Goal: Task Accomplishment & Management: Use online tool/utility

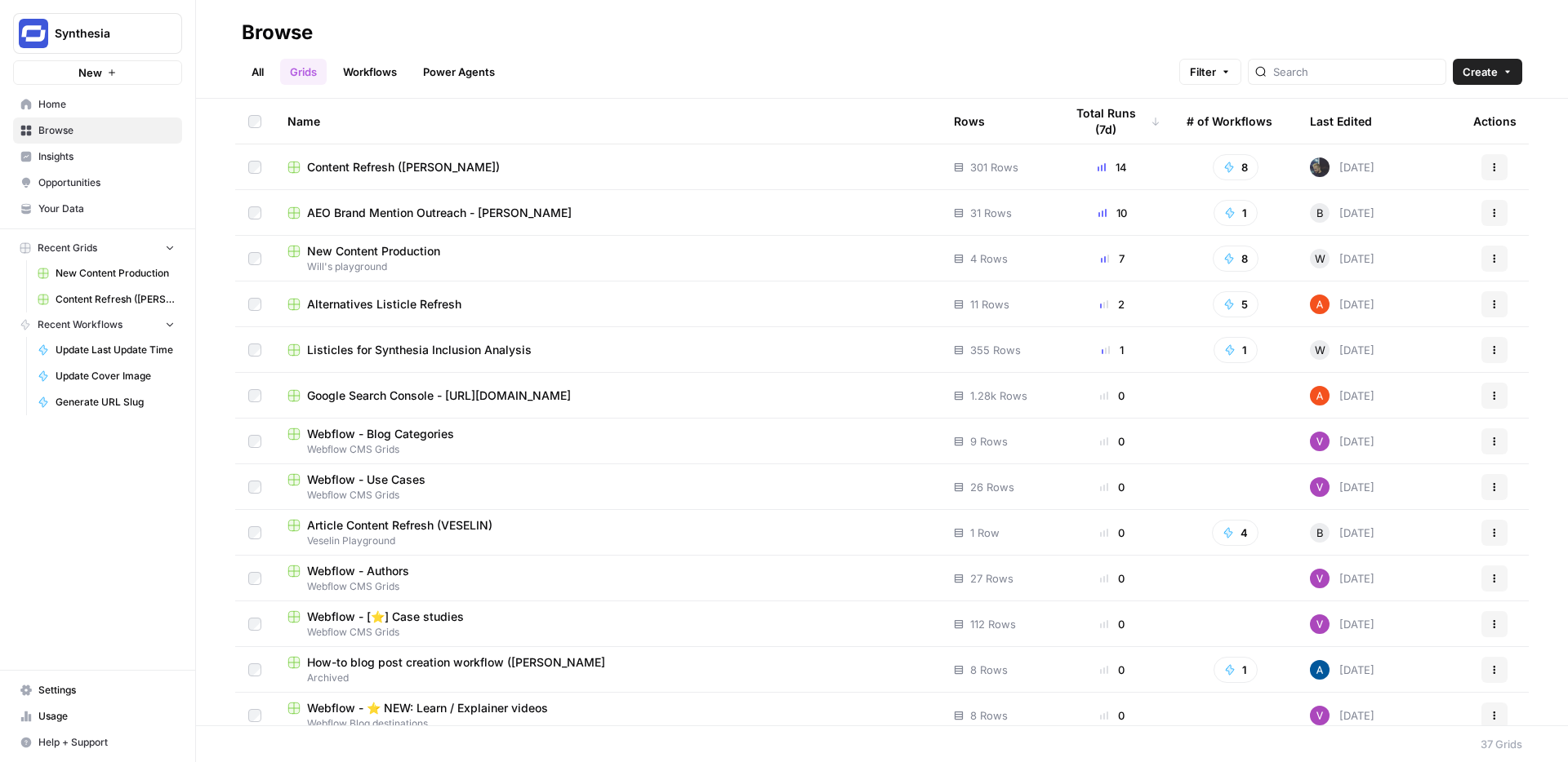
click at [429, 165] on span "Content Refresh ([PERSON_NAME])" at bounding box center [404, 167] width 193 height 16
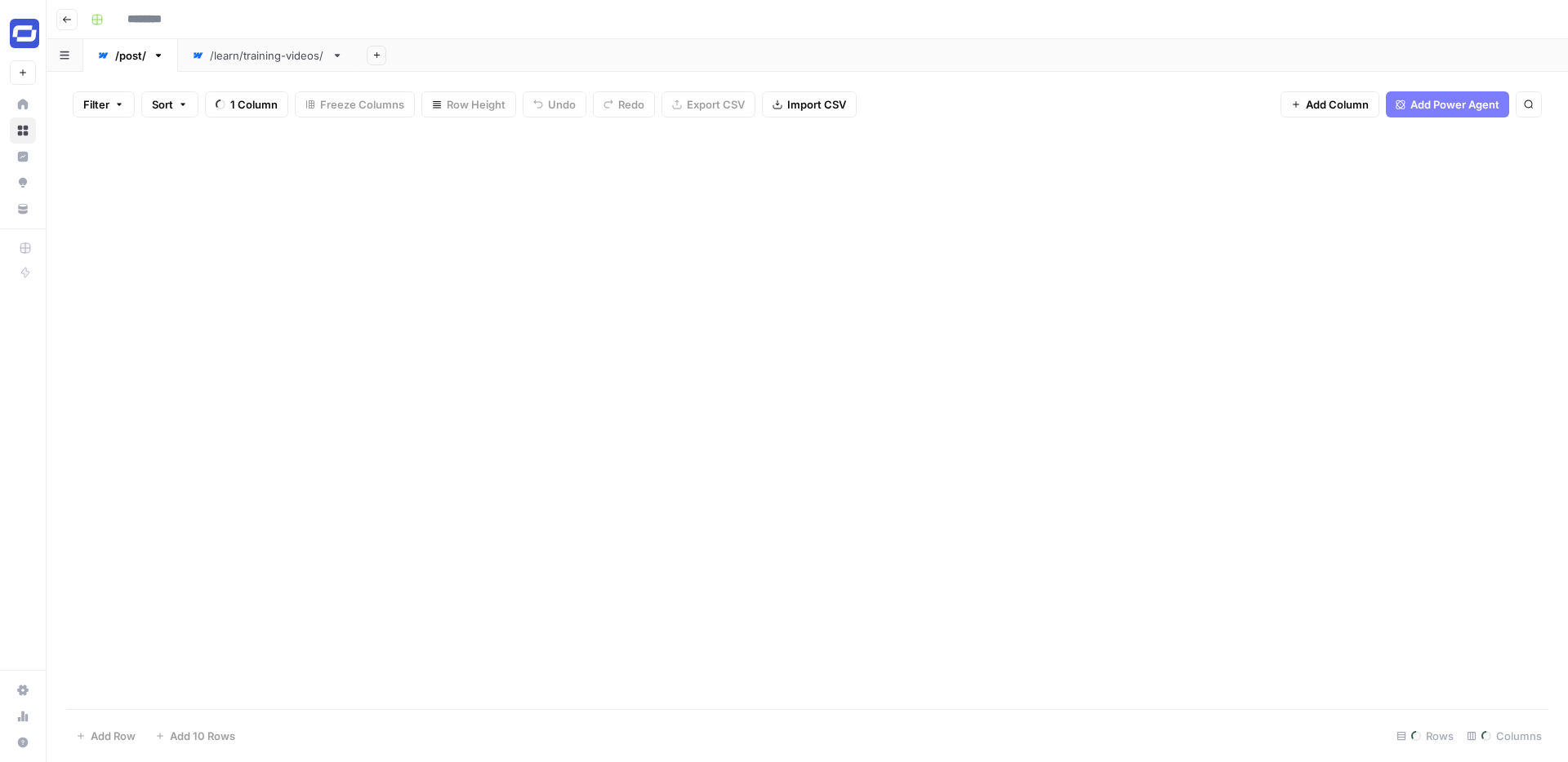
type input "**********"
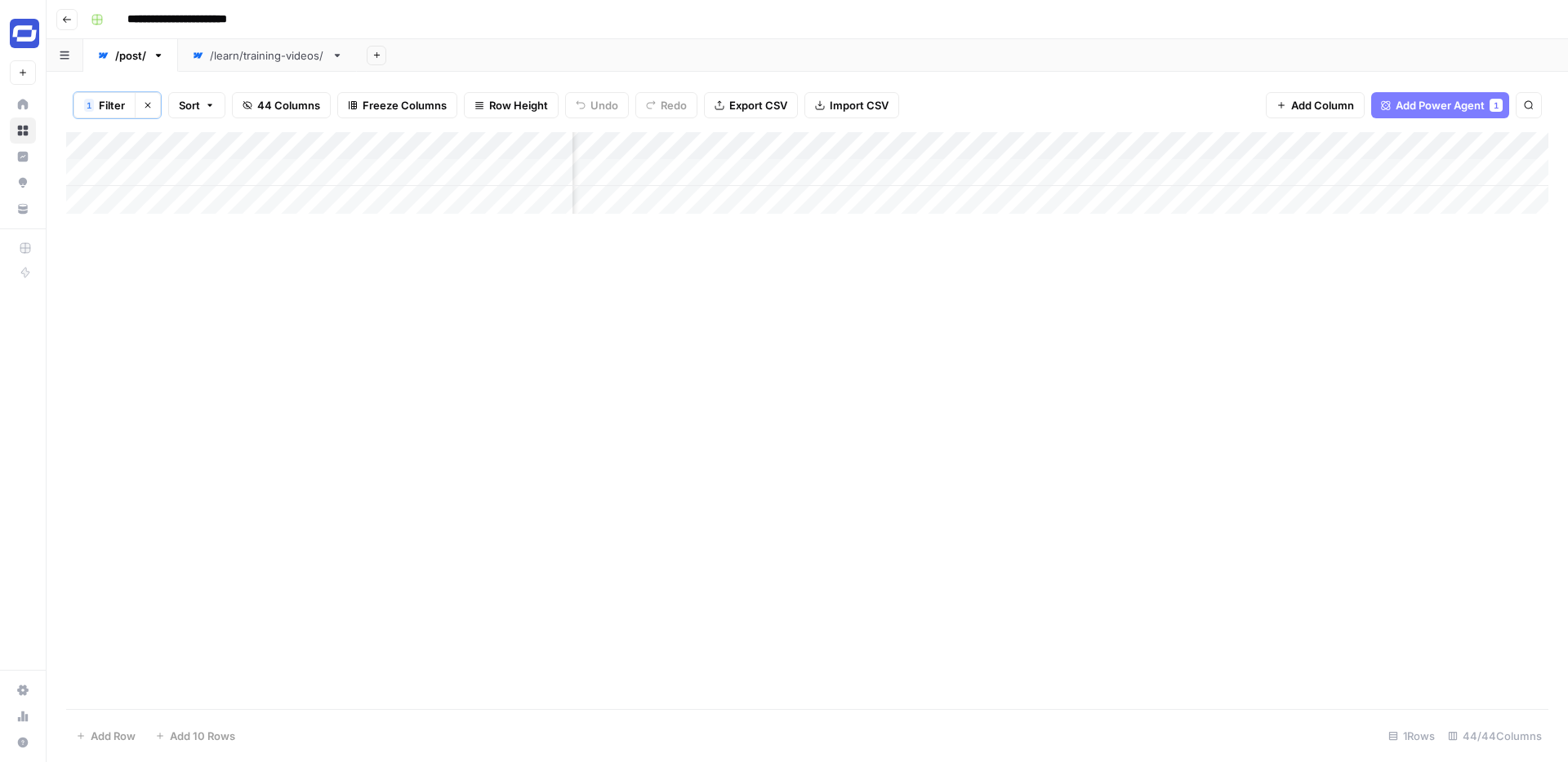
scroll to position [0, 5836]
click at [1100, 147] on div "Add Column" at bounding box center [807, 173] width 1482 height 81
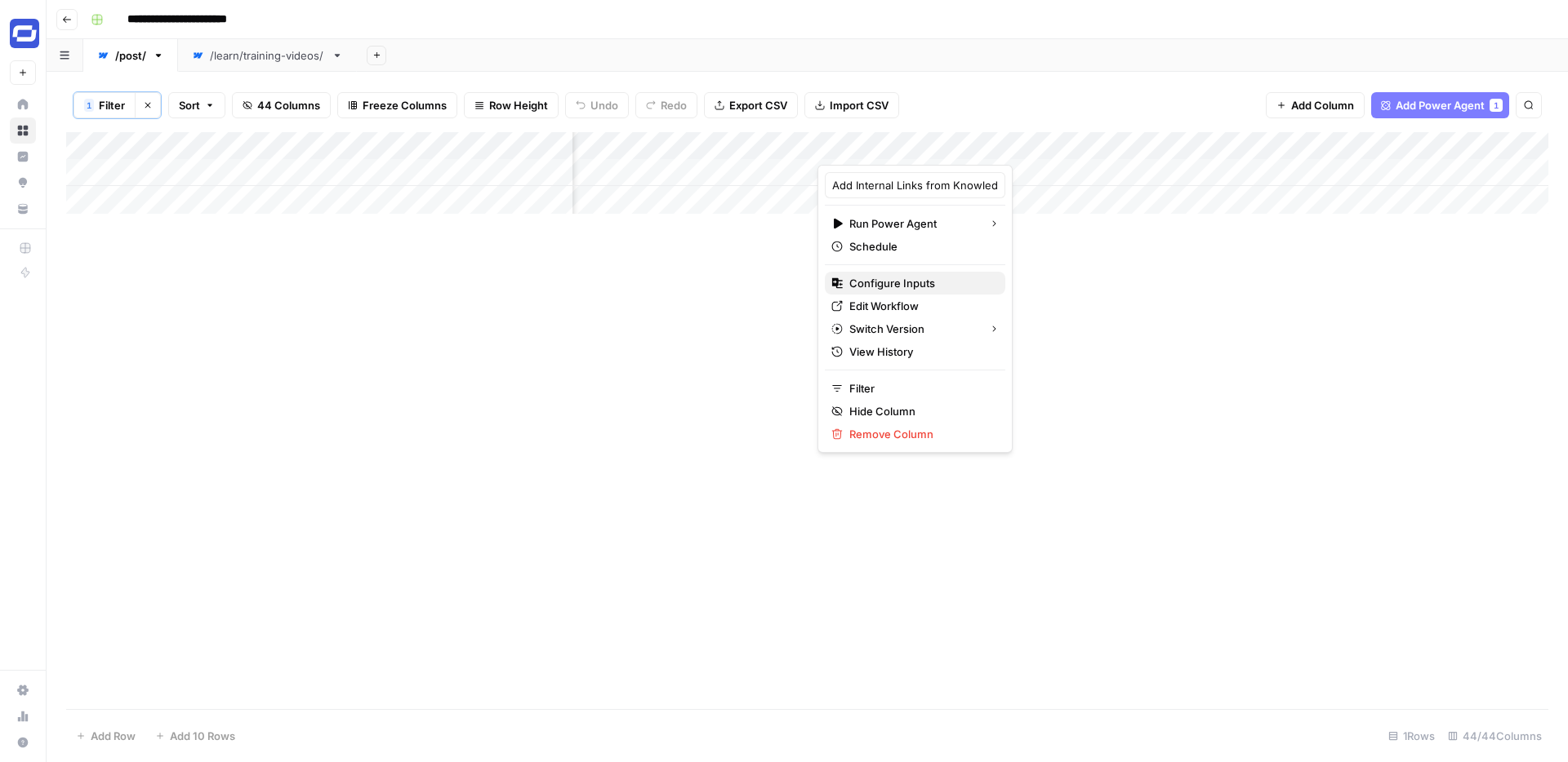
click at [882, 290] on span "Configure Inputs" at bounding box center [920, 283] width 143 height 16
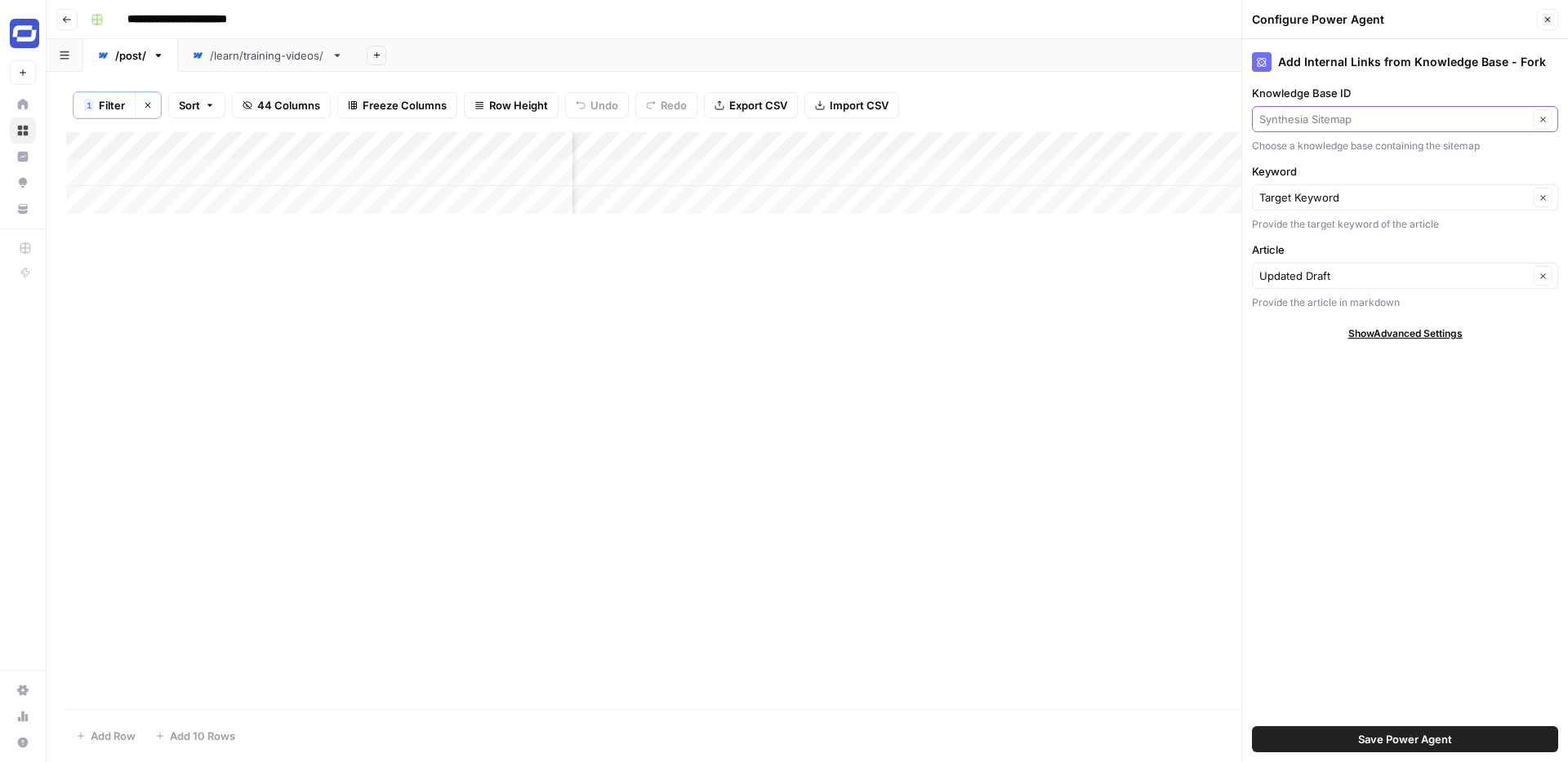
click at [1327, 115] on input "Knowledge Base ID" at bounding box center [1393, 119] width 268 height 16
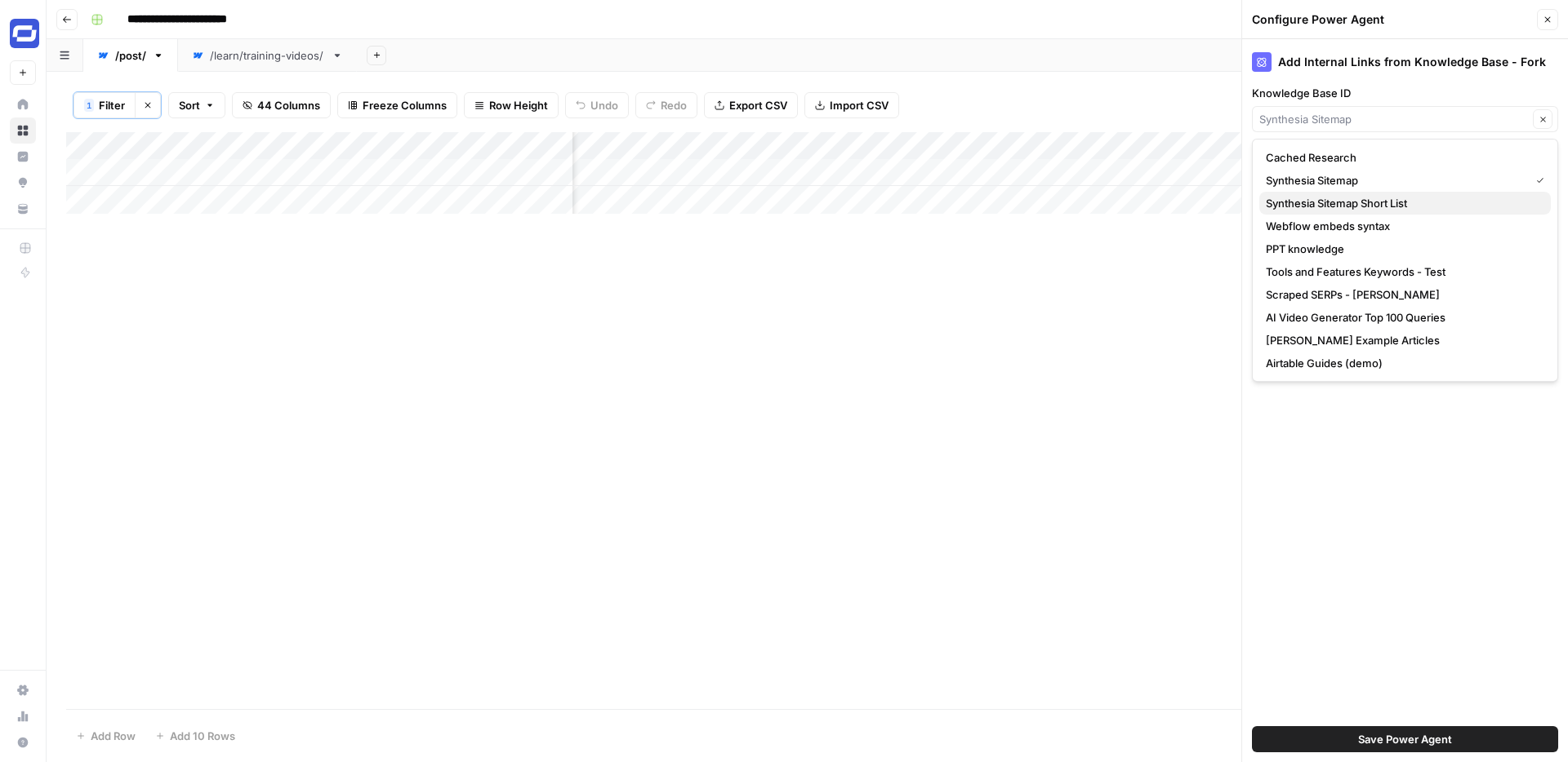
click at [1340, 201] on span "Synthesia Sitemap Short List" at bounding box center [1402, 203] width 272 height 16
type input "Synthesia Sitemap Short List"
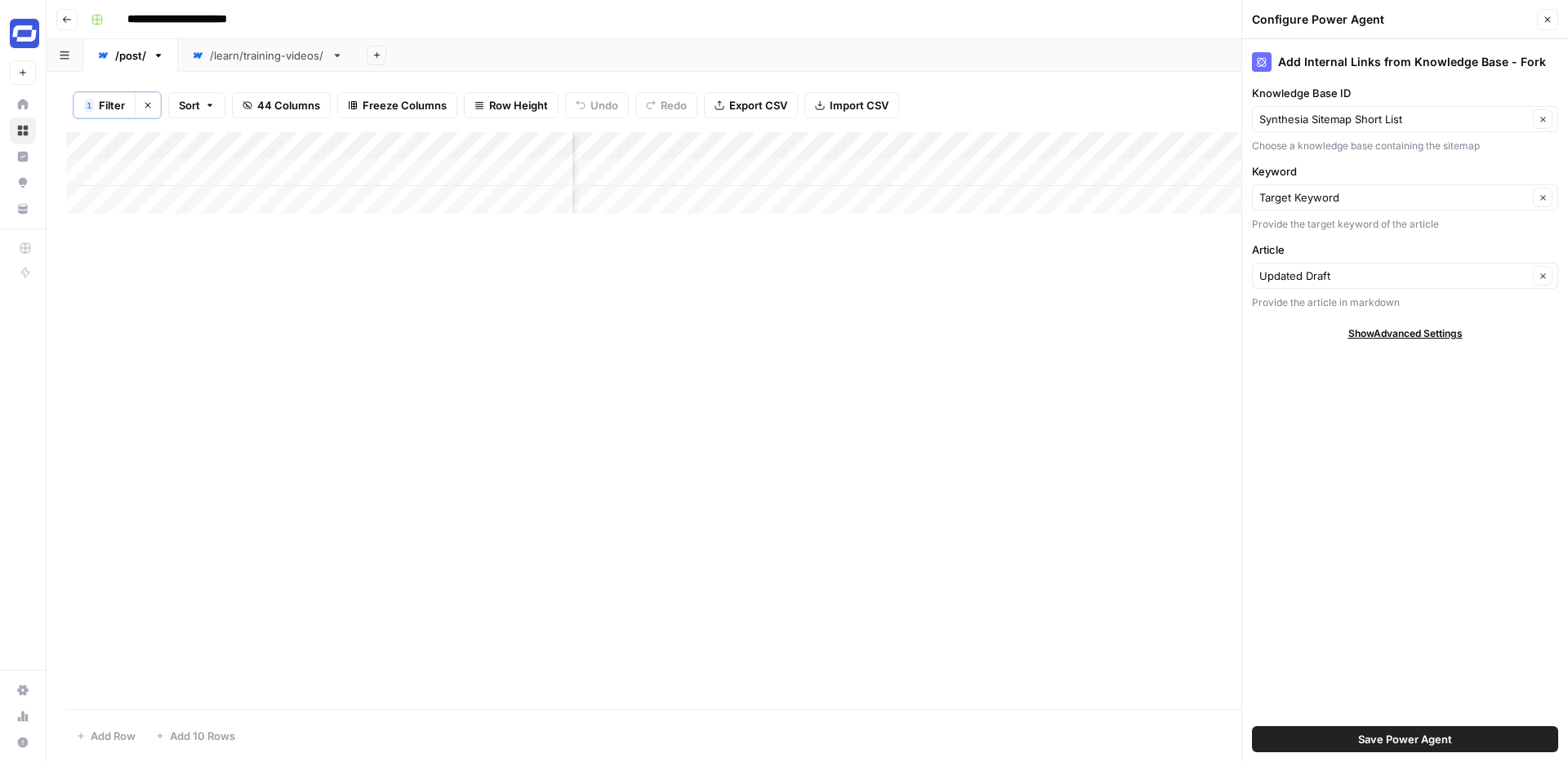
click at [1363, 735] on span "Save Power Agent" at bounding box center [1405, 739] width 94 height 16
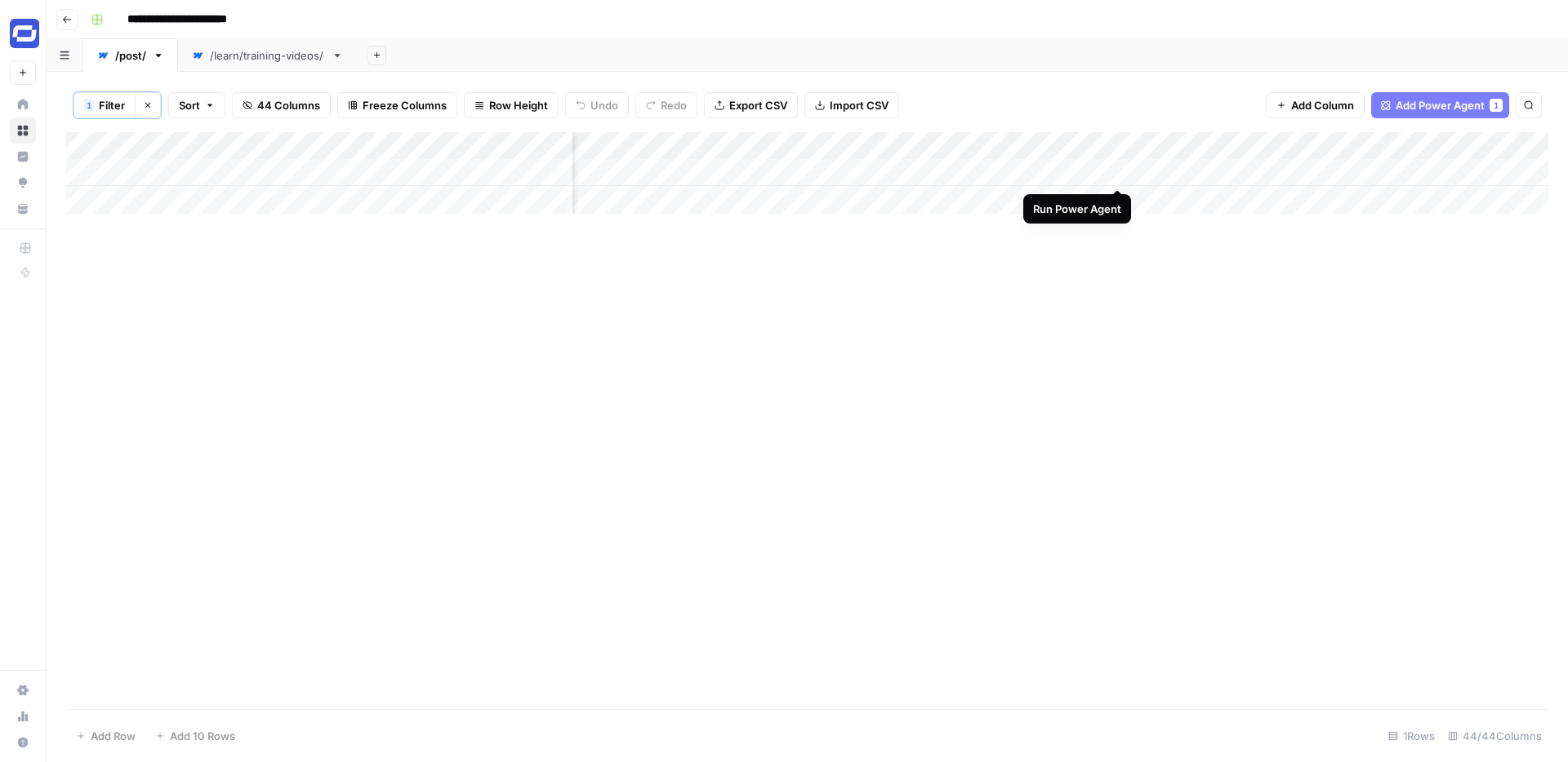
click at [1116, 171] on div "Add Column" at bounding box center [807, 173] width 1482 height 81
click at [1256, 170] on div "Add Column" at bounding box center [807, 420] width 1482 height 577
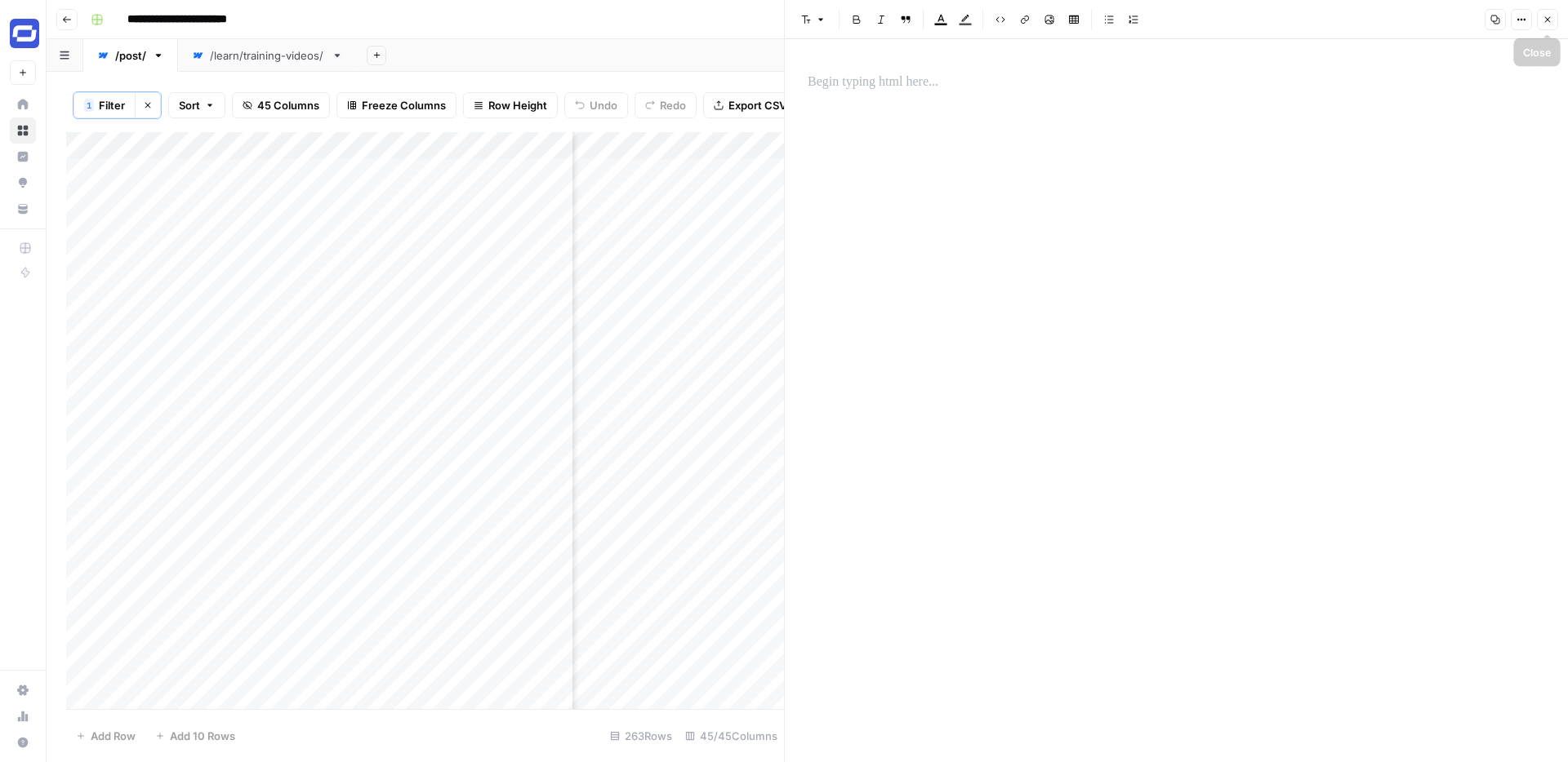
click at [1544, 13] on button "Close" at bounding box center [1548, 19] width 21 height 21
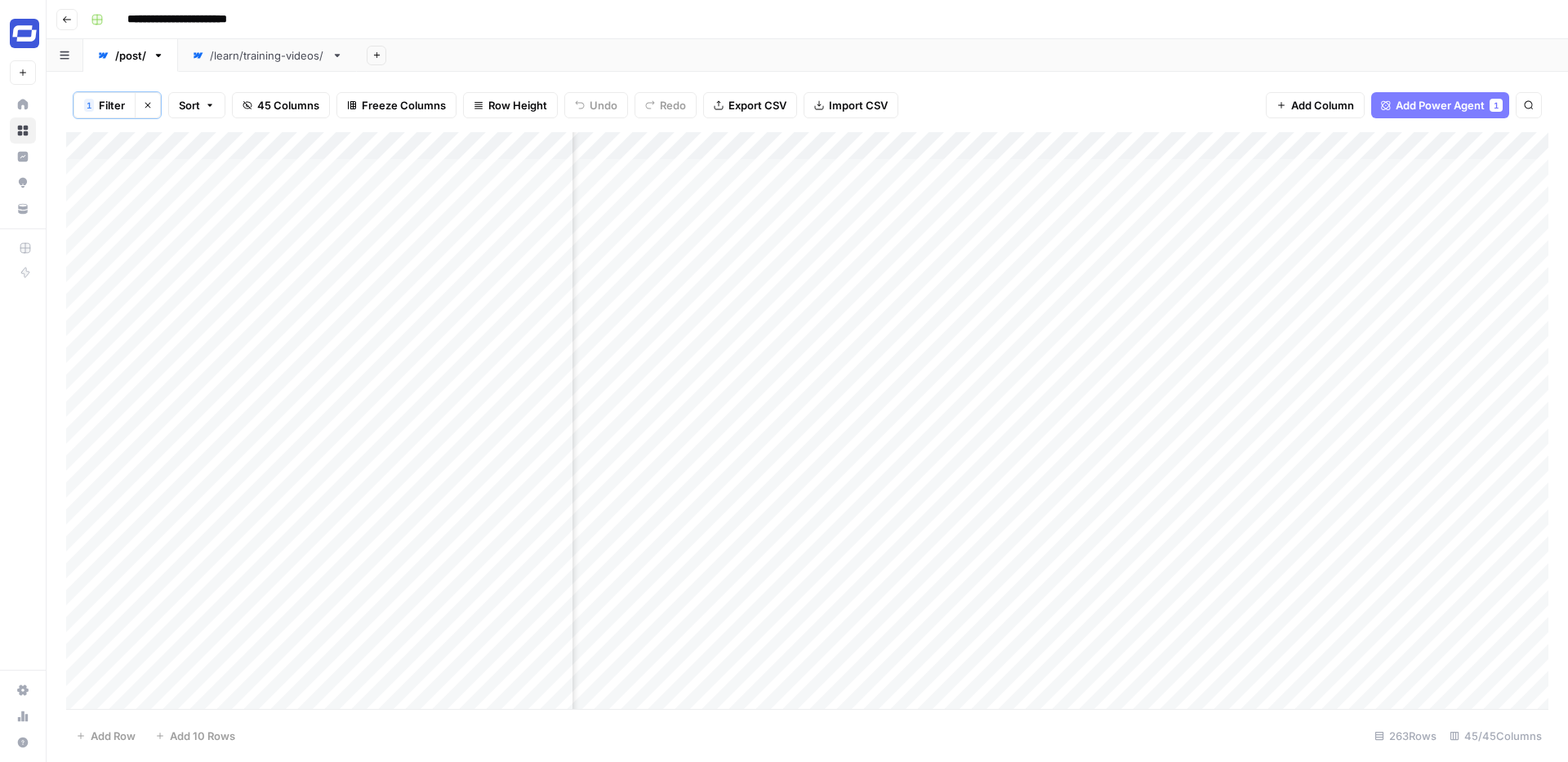
click at [1098, 148] on div "Add Column" at bounding box center [807, 420] width 1482 height 577
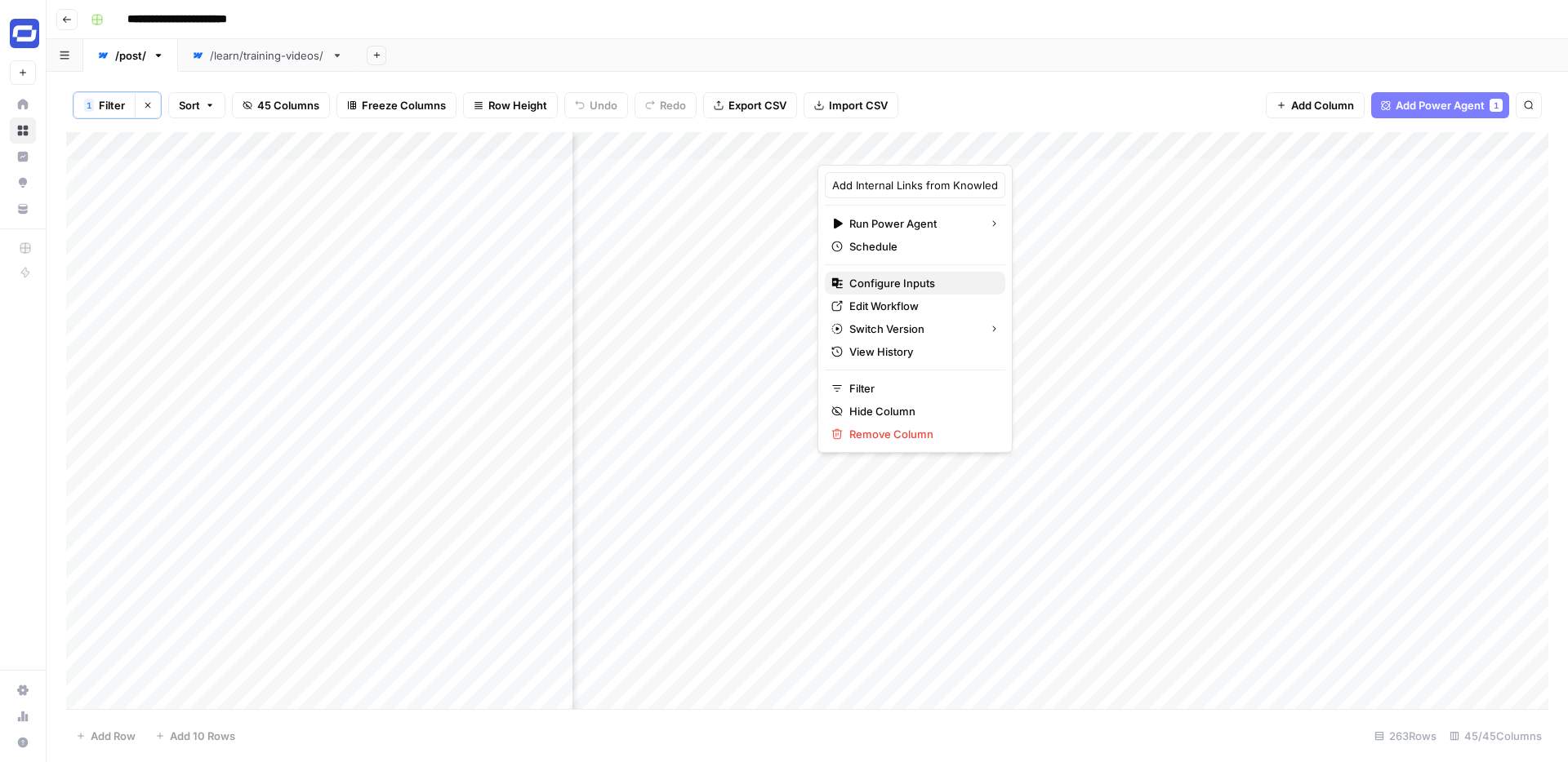
click at [890, 288] on span "Configure Inputs" at bounding box center [920, 283] width 143 height 16
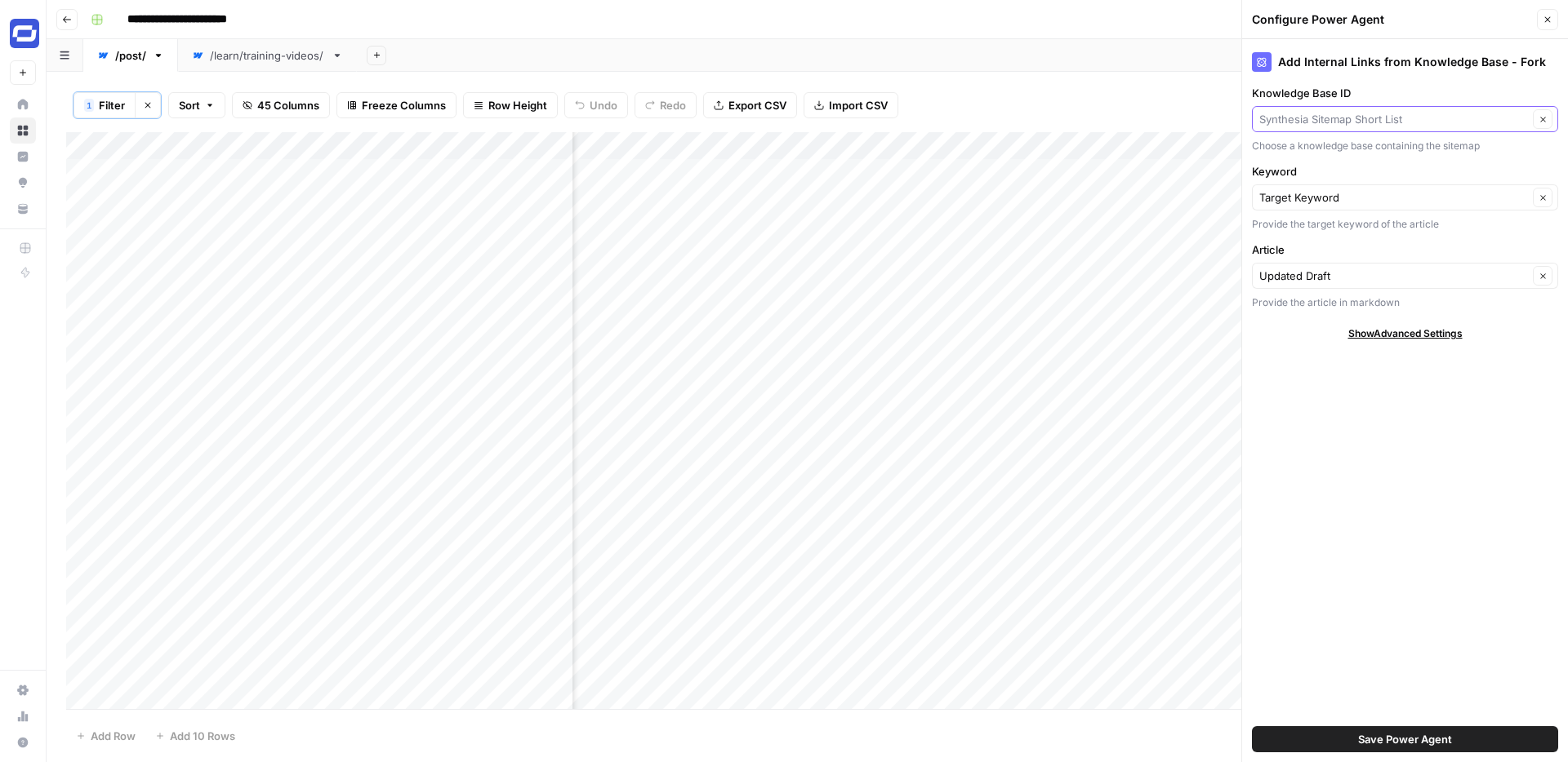
click at [1299, 119] on input "Knowledge Base ID" at bounding box center [1393, 119] width 268 height 16
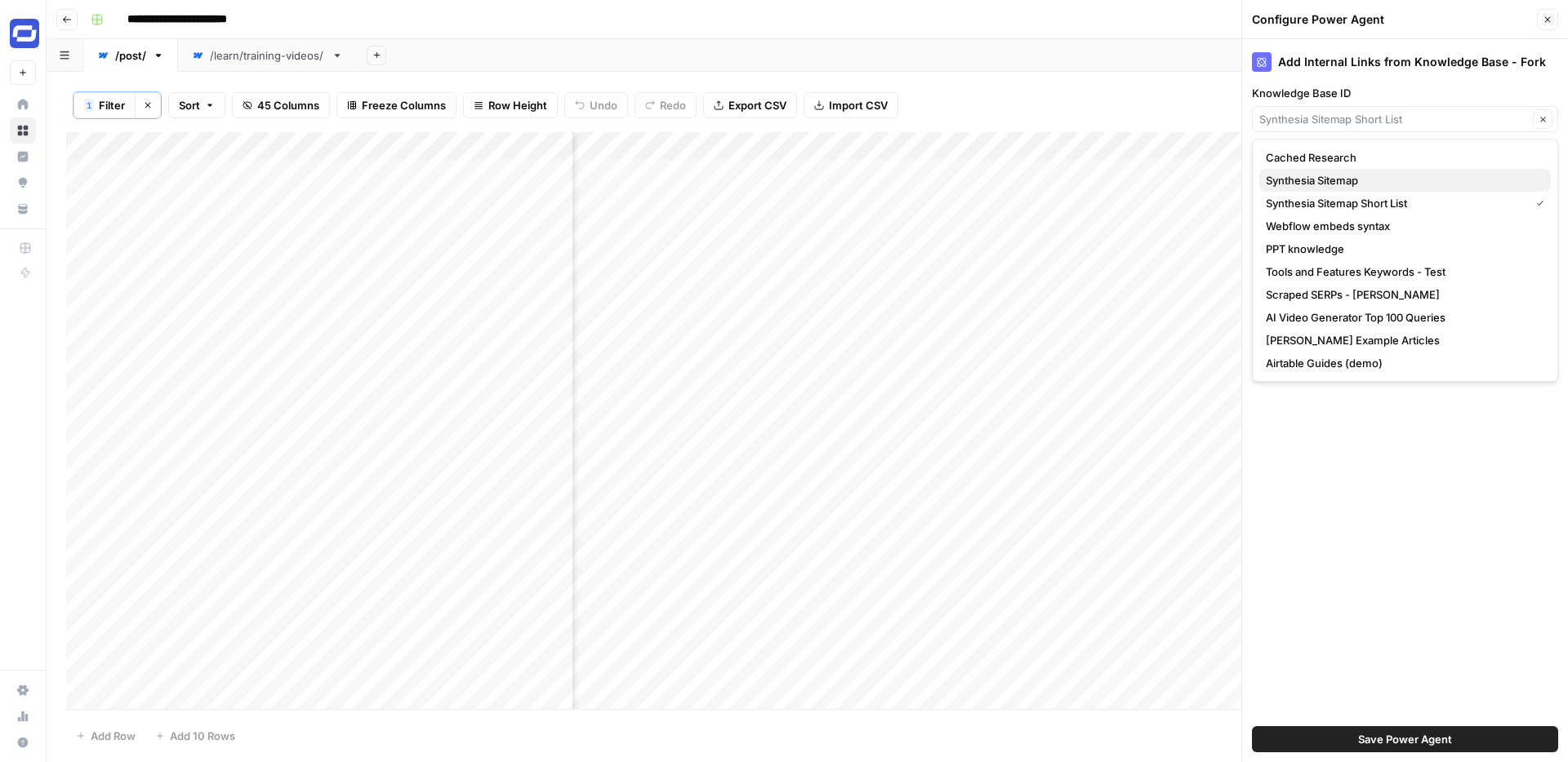
click at [1305, 184] on span "Synthesia Sitemap" at bounding box center [1402, 181] width 272 height 16
type input "Synthesia Sitemap"
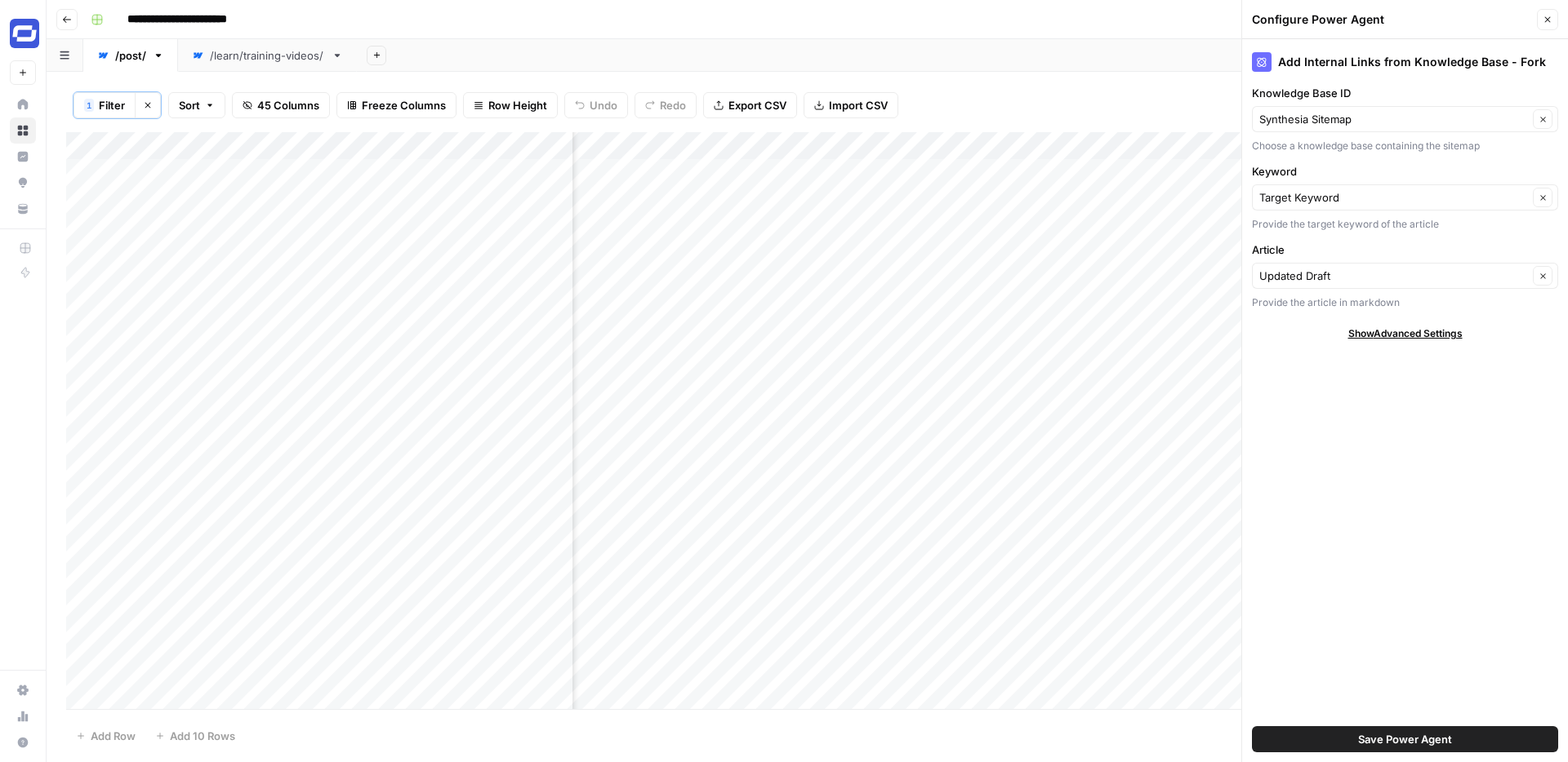
click at [1347, 734] on button "Save Power Agent" at bounding box center [1405, 740] width 306 height 27
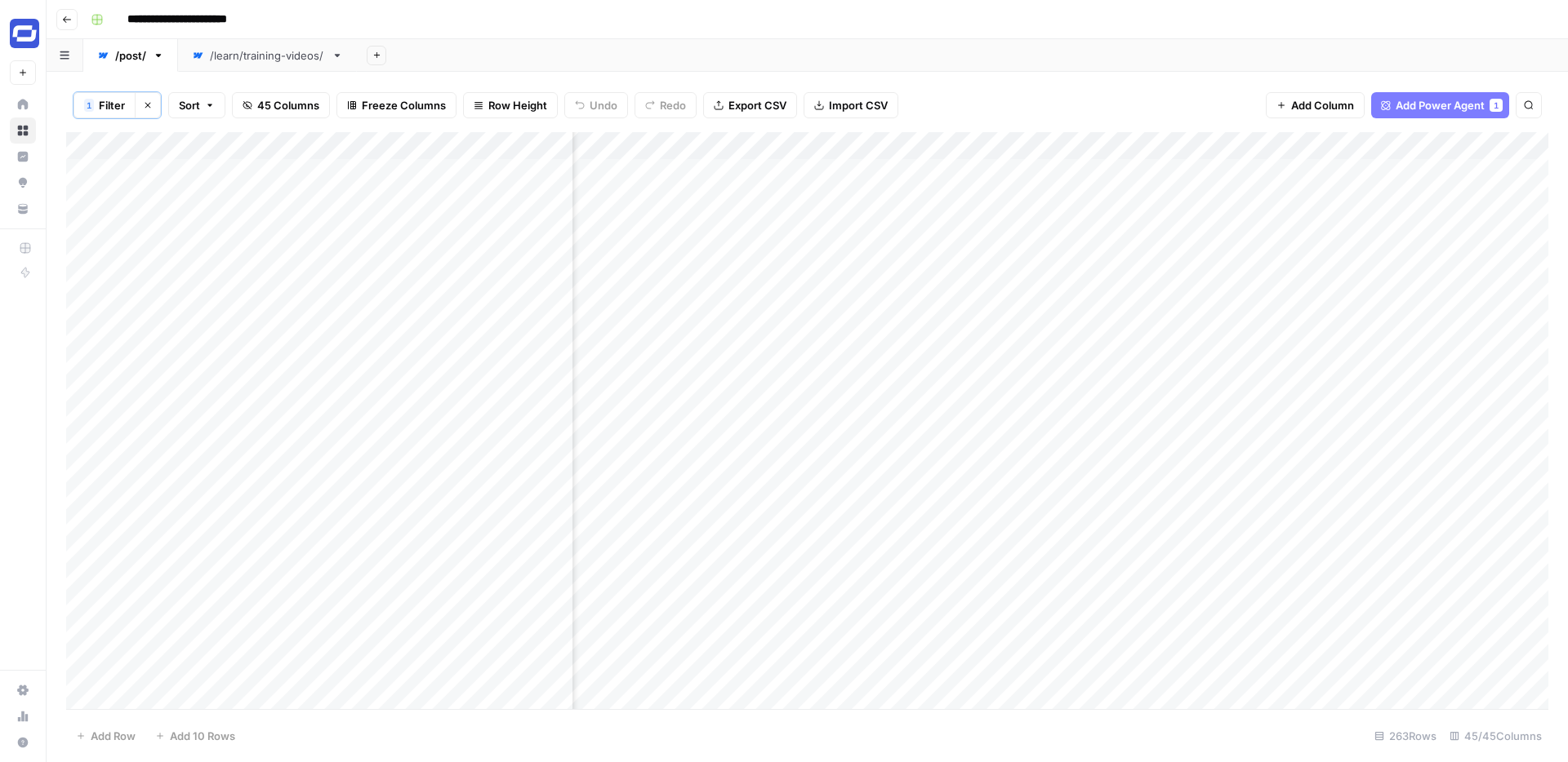
click at [974, 174] on div "Add Column" at bounding box center [807, 420] width 1482 height 577
